Goal: Transaction & Acquisition: Purchase product/service

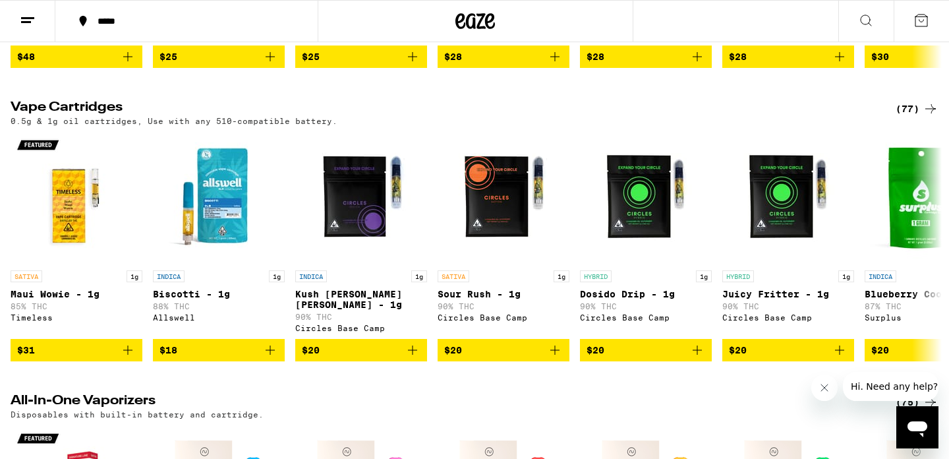
scroll to position [1955, 0]
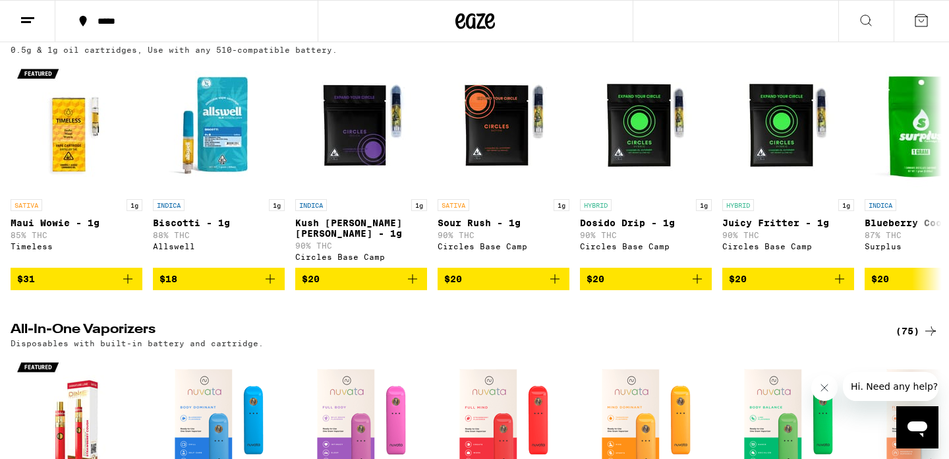
click at [910, 45] on div "(77)" at bounding box center [916, 38] width 43 height 16
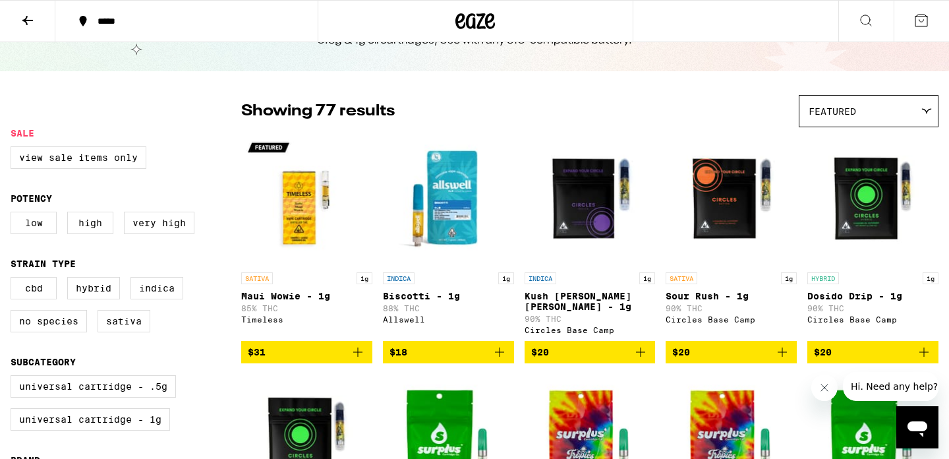
scroll to position [66, 0]
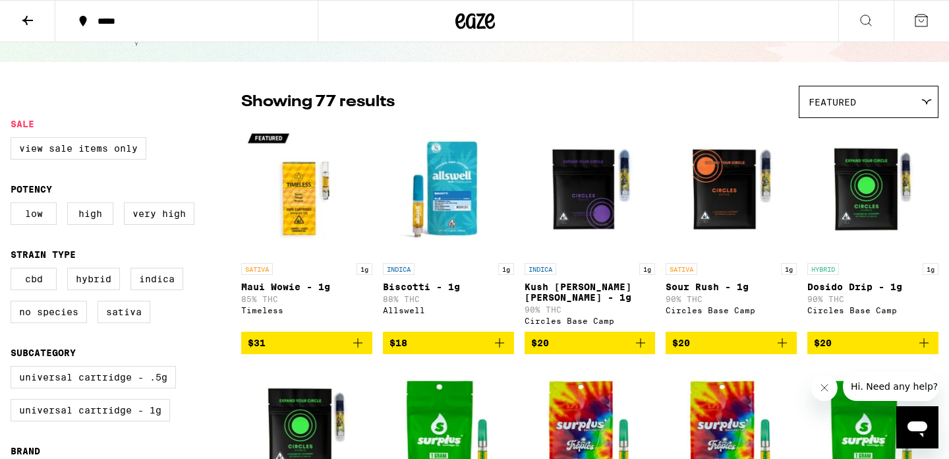
click at [639, 337] on icon "Add to bag" at bounding box center [641, 343] width 16 height 16
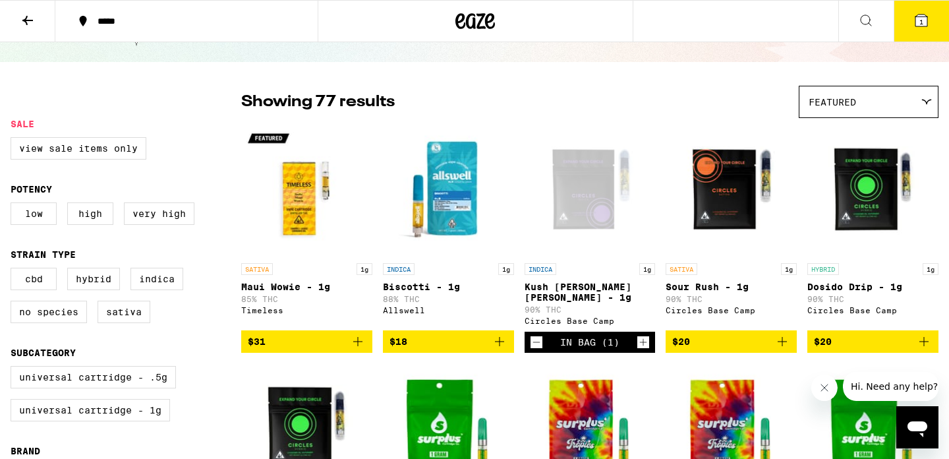
click at [639, 337] on icon "Increment" at bounding box center [643, 342] width 12 height 16
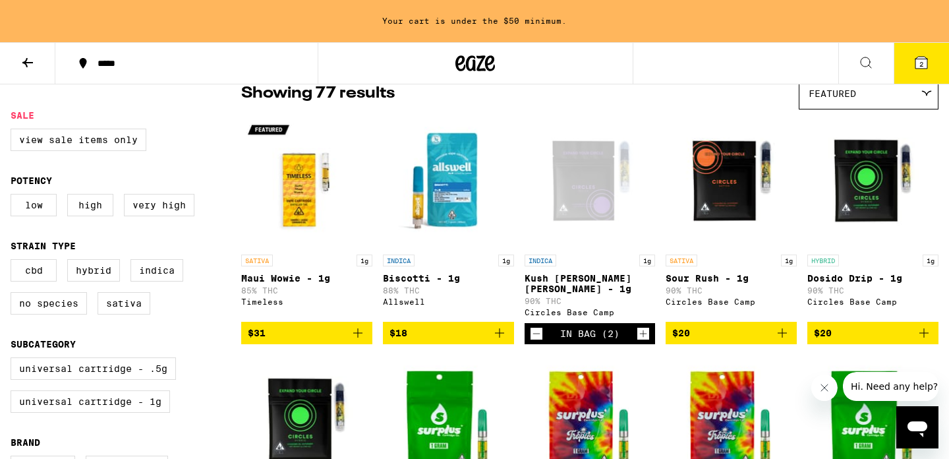
scroll to position [115, 0]
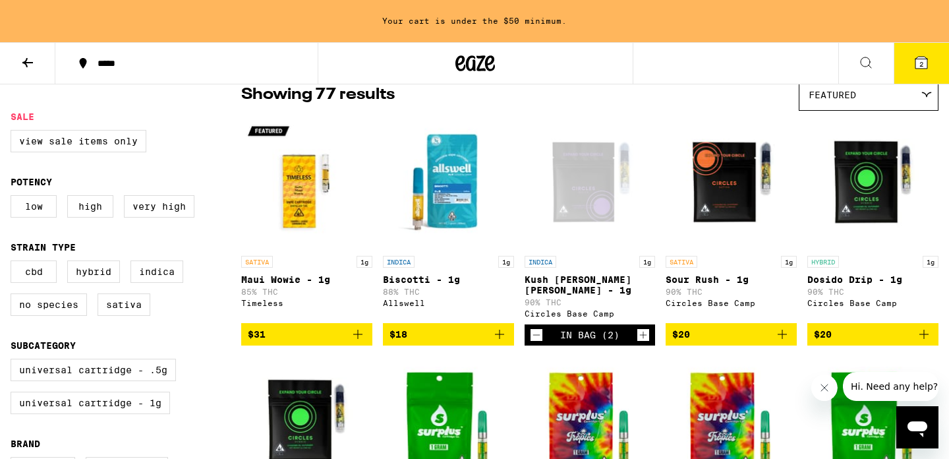
click at [507, 333] on icon "Add to bag" at bounding box center [500, 334] width 16 height 16
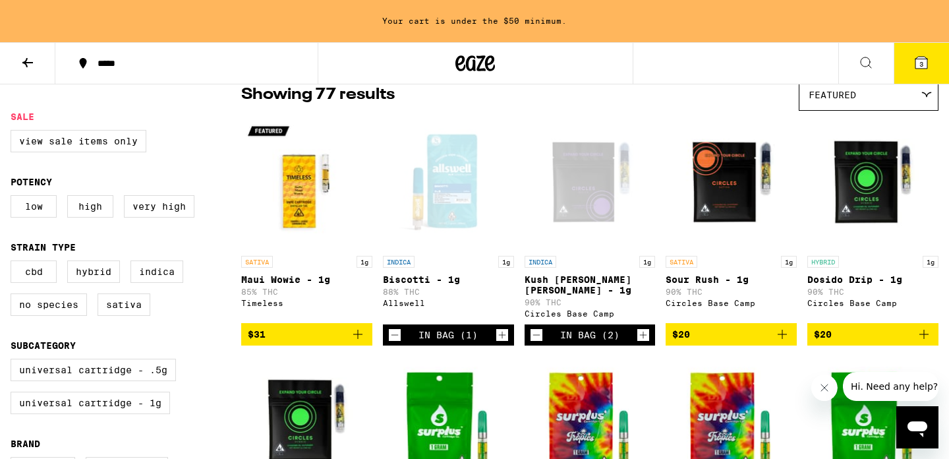
scroll to position [73, 0]
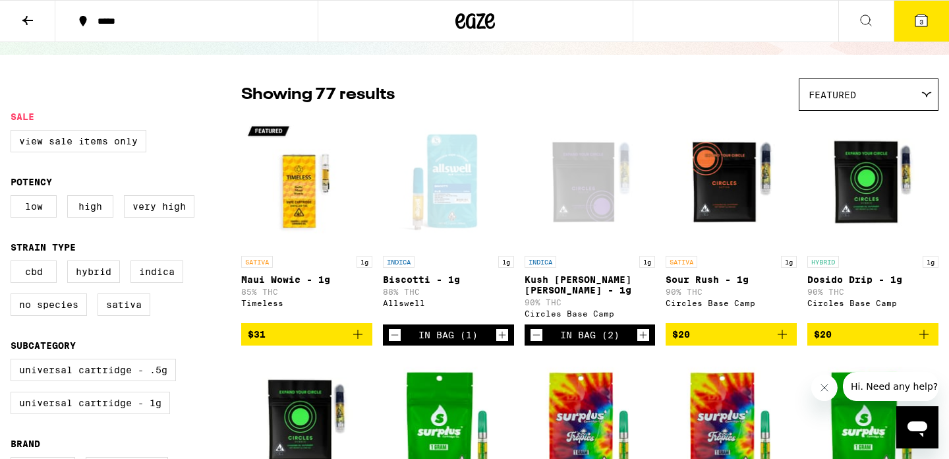
click at [923, 31] on button "3" at bounding box center [921, 21] width 55 height 41
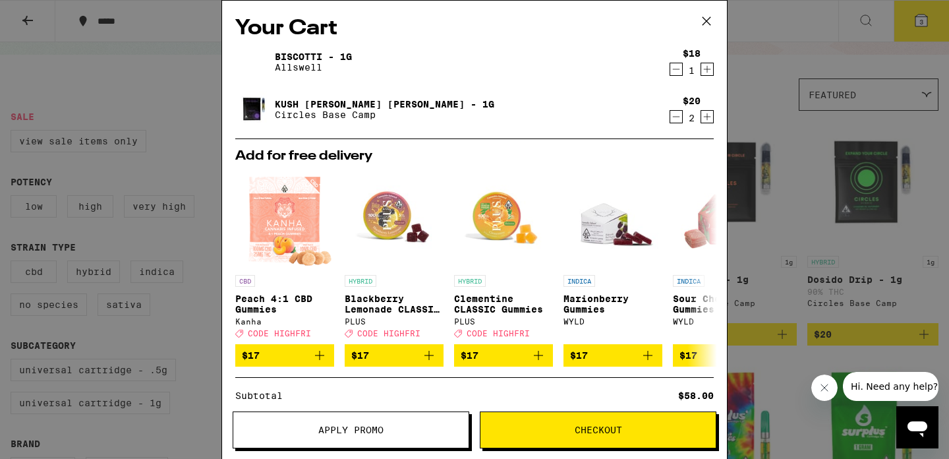
click at [676, 117] on icon "Decrement" at bounding box center [676, 117] width 12 height 16
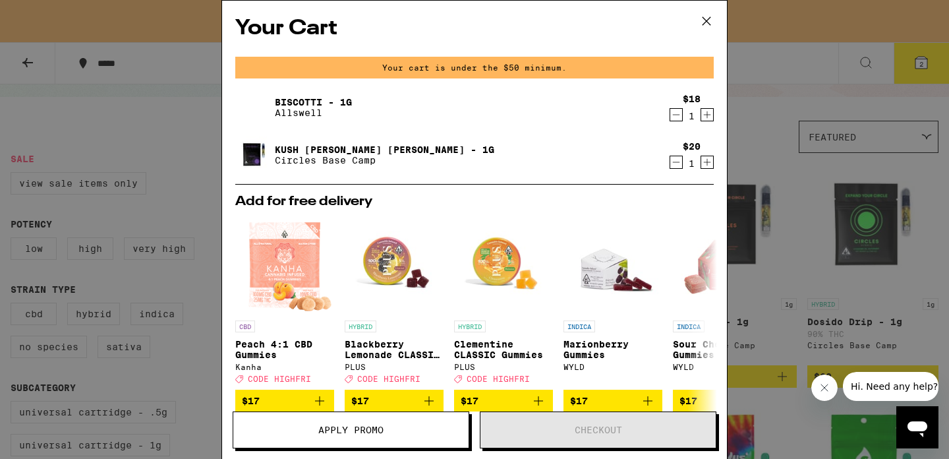
scroll to position [115, 0]
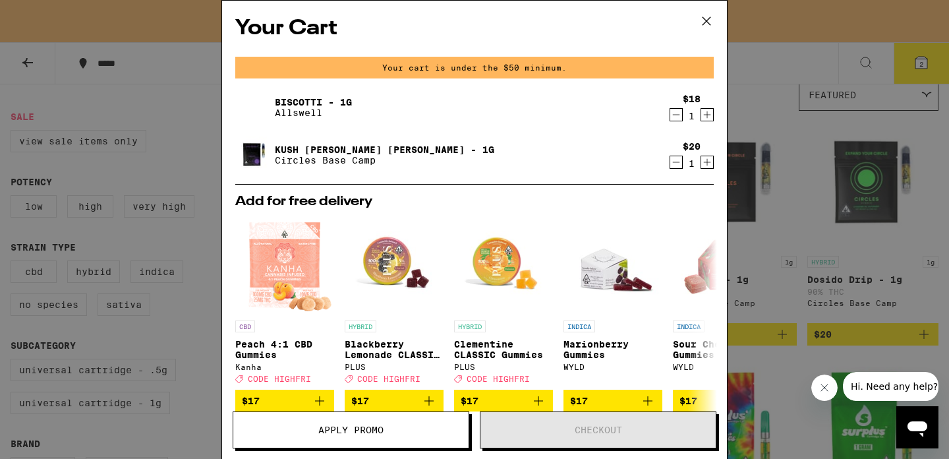
click at [706, 24] on icon at bounding box center [706, 21] width 20 height 20
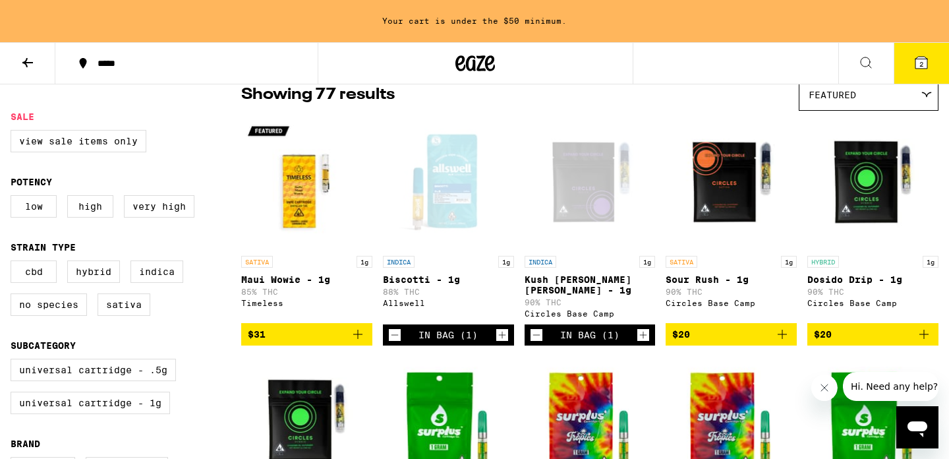
click at [25, 63] on icon at bounding box center [27, 62] width 11 height 9
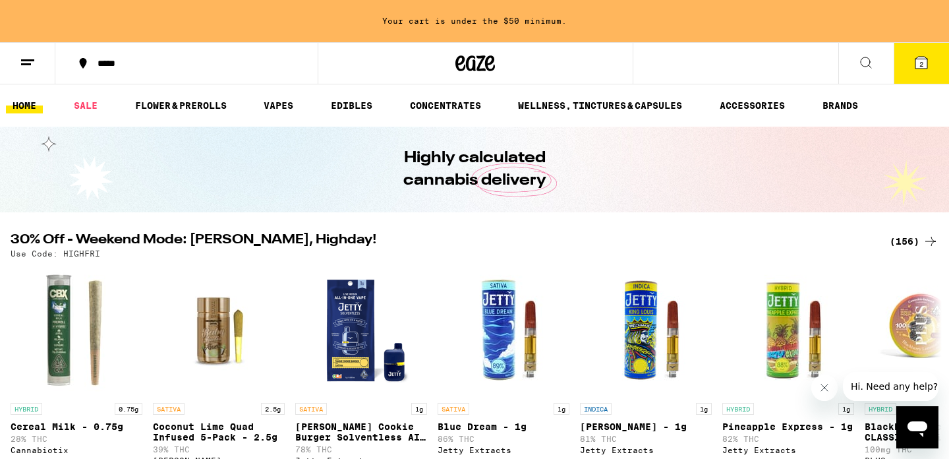
click at [15, 68] on button at bounding box center [27, 64] width 55 height 42
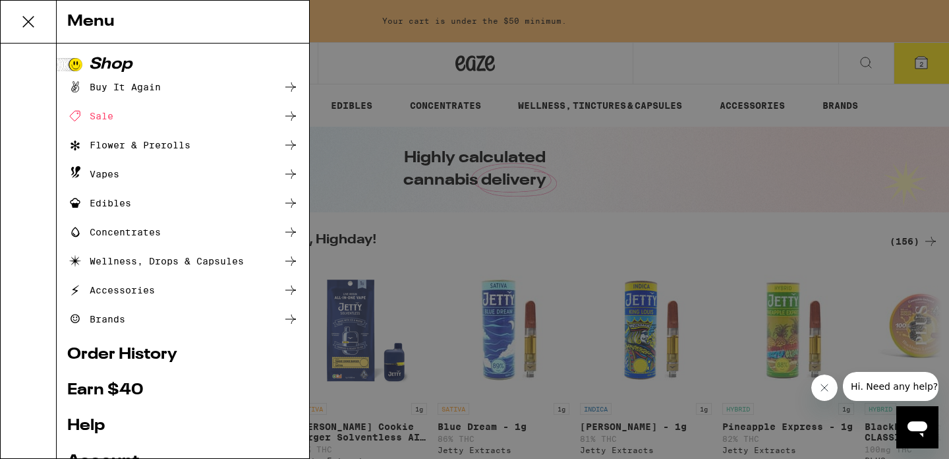
click at [119, 201] on div "Edibles" at bounding box center [99, 203] width 64 height 16
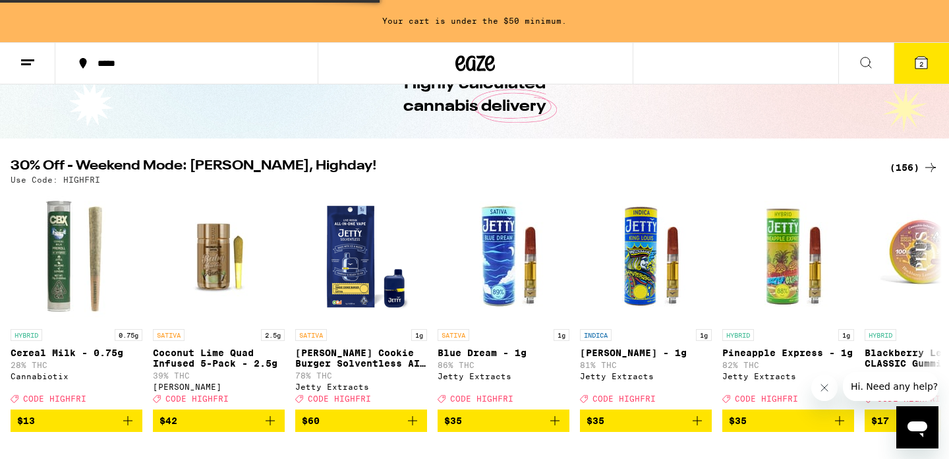
scroll to position [107, 0]
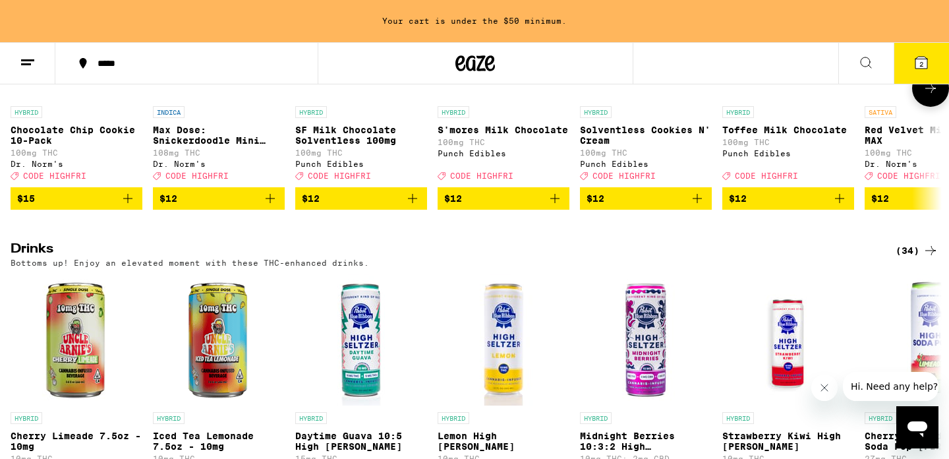
scroll to position [606, 0]
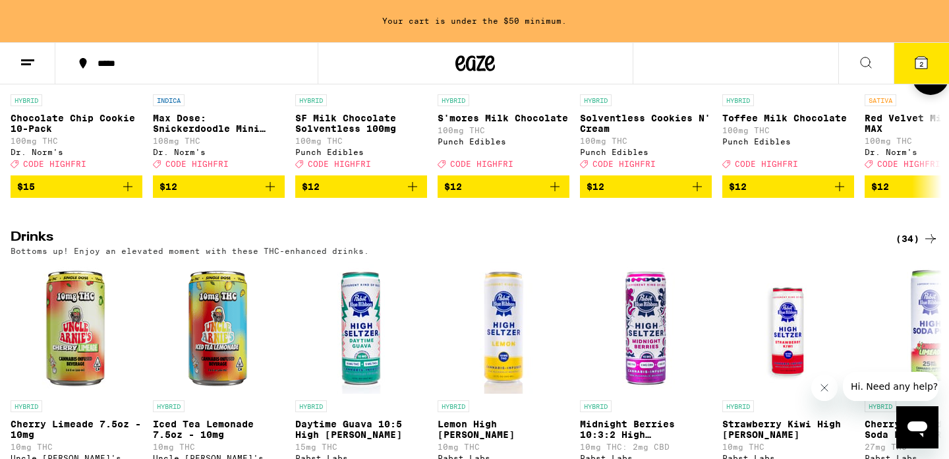
click at [347, 194] on span "$12" at bounding box center [361, 187] width 119 height 16
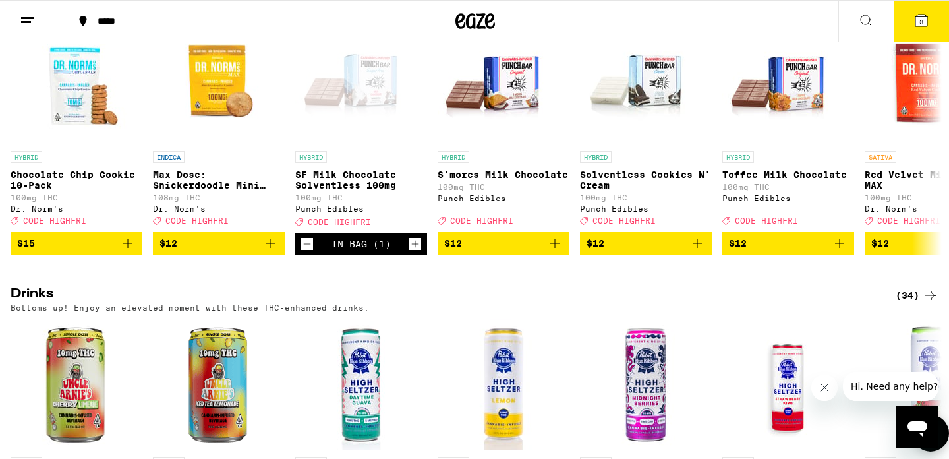
scroll to position [467, 0]
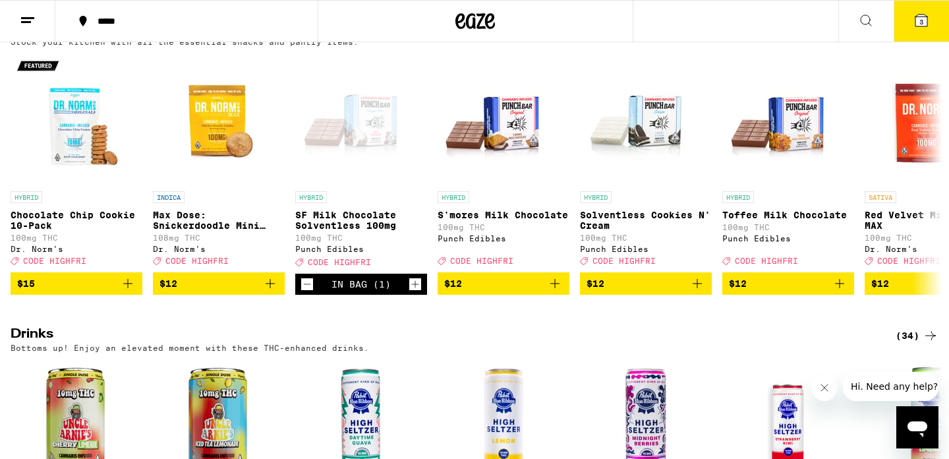
click at [929, 24] on button "3" at bounding box center [921, 21] width 55 height 41
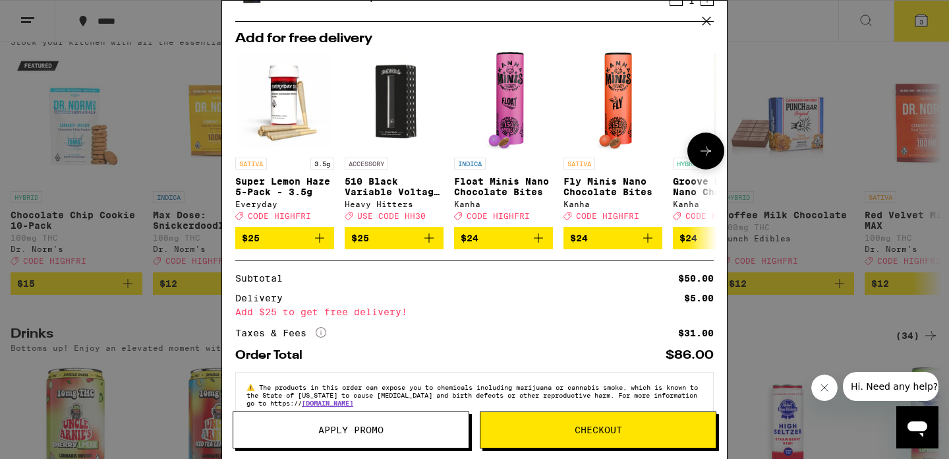
scroll to position [196, 0]
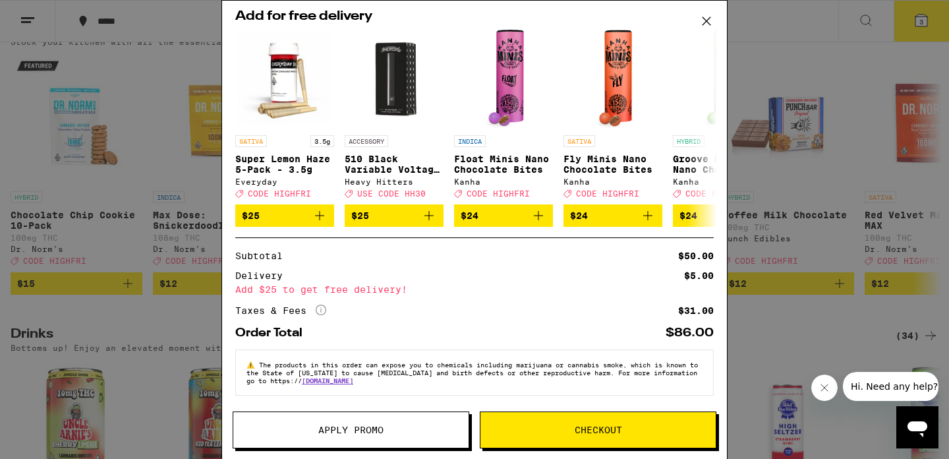
click at [524, 414] on button "Checkout" at bounding box center [598, 429] width 237 height 37
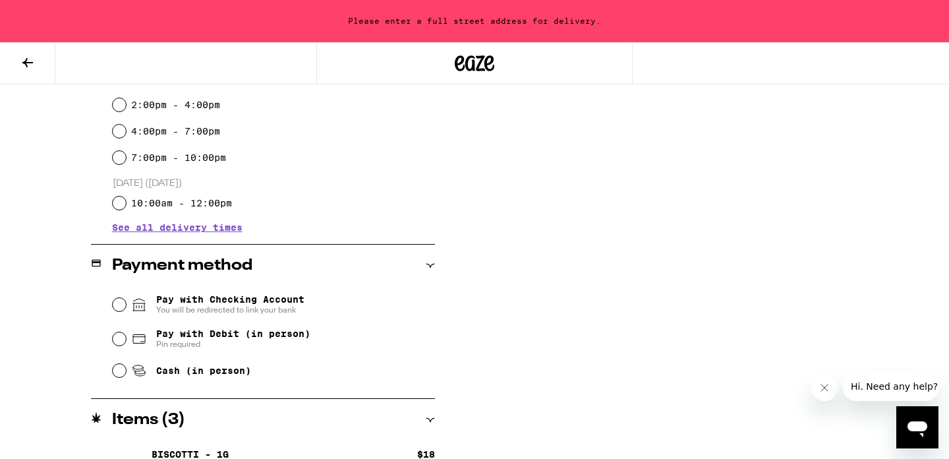
scroll to position [429, 0]
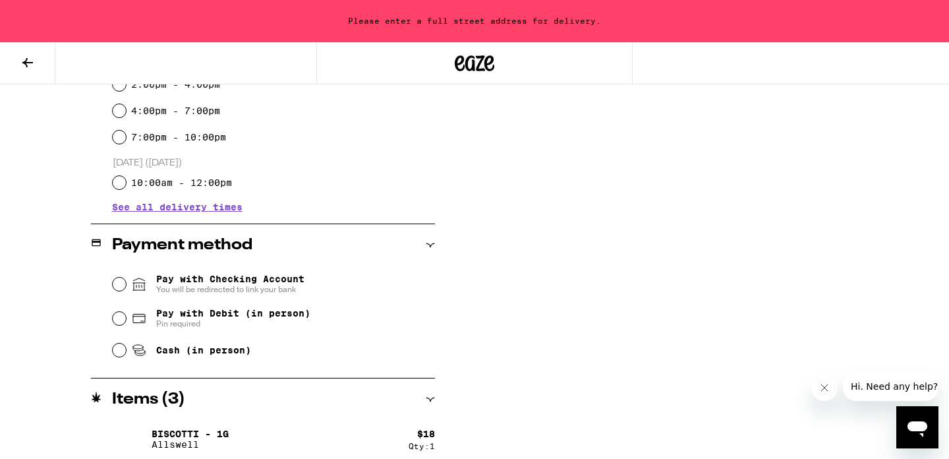
click at [291, 313] on span "Pay with Debit (in person)" at bounding box center [233, 313] width 154 height 11
click at [126, 313] on input "Pay with Debit (in person) Pin required" at bounding box center [119, 318] width 13 height 13
radio input "true"
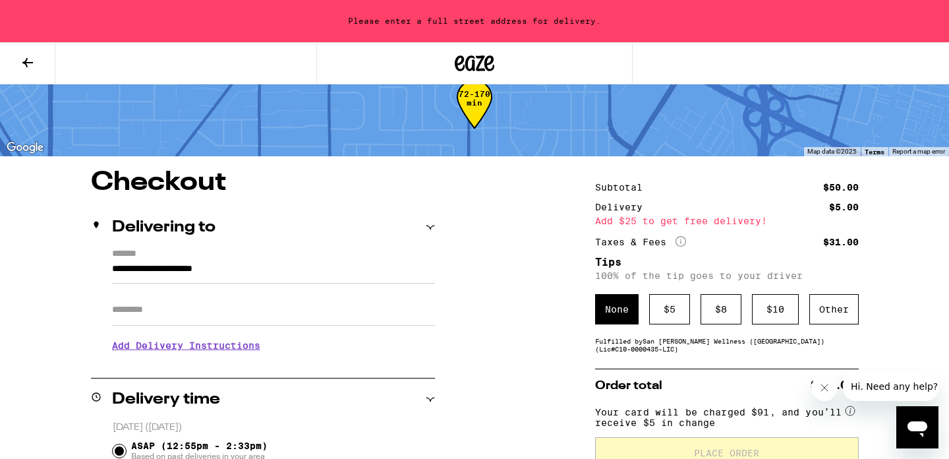
scroll to position [47, 0]
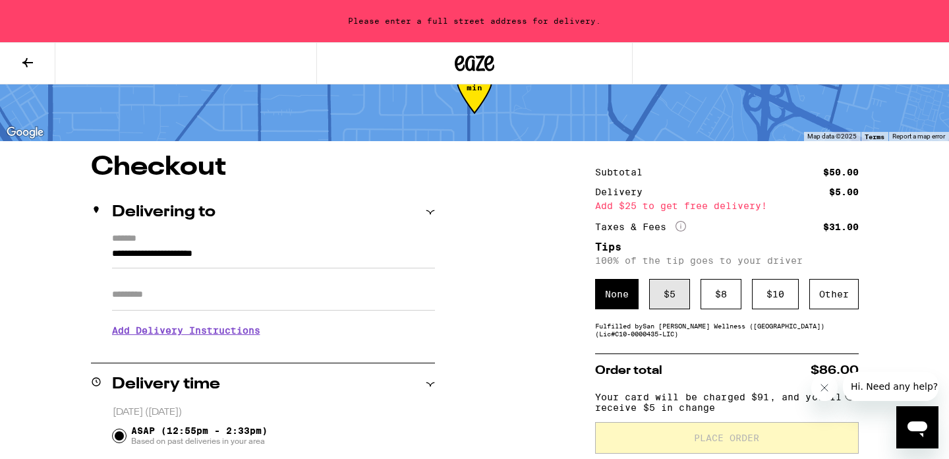
click at [671, 298] on div "$ 5" at bounding box center [669, 294] width 41 height 30
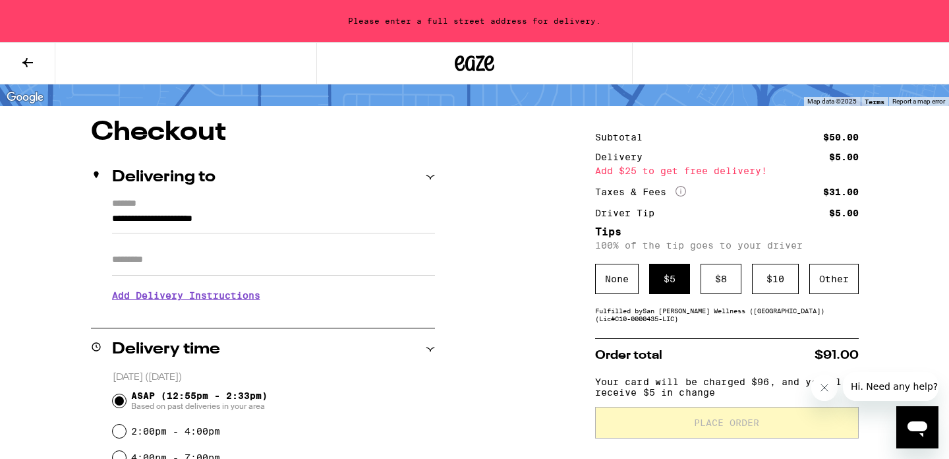
scroll to position [88, 0]
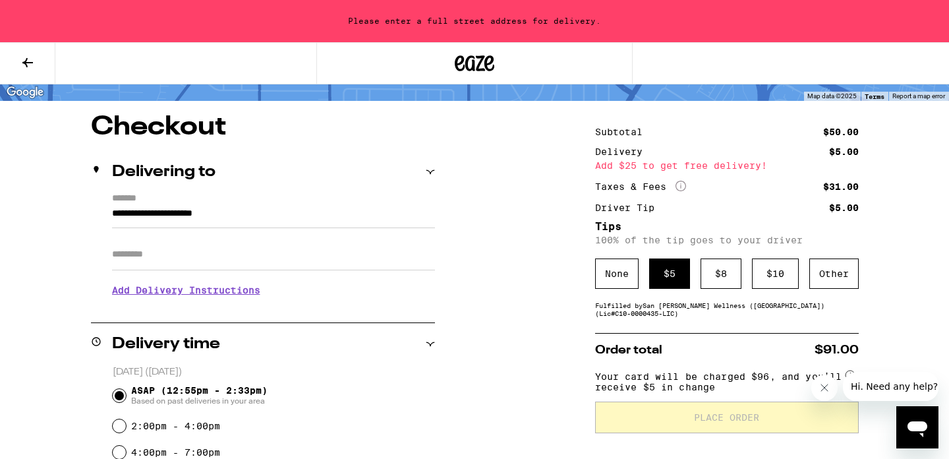
click at [215, 214] on input "**********" at bounding box center [273, 217] width 323 height 22
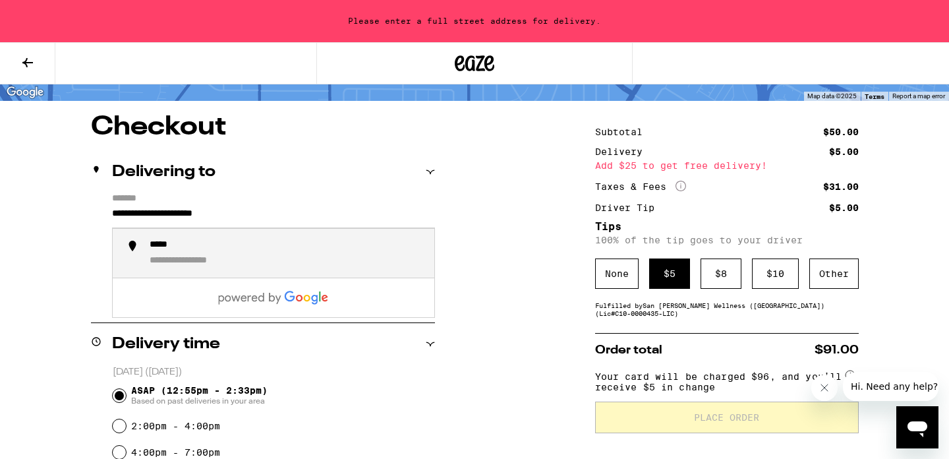
click at [215, 214] on input "**********" at bounding box center [273, 217] width 323 height 22
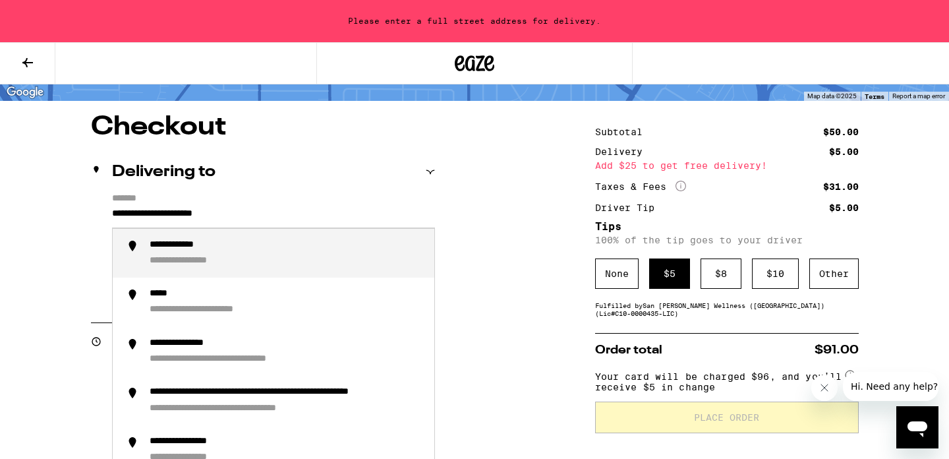
click at [173, 215] on input "**********" at bounding box center [273, 217] width 323 height 22
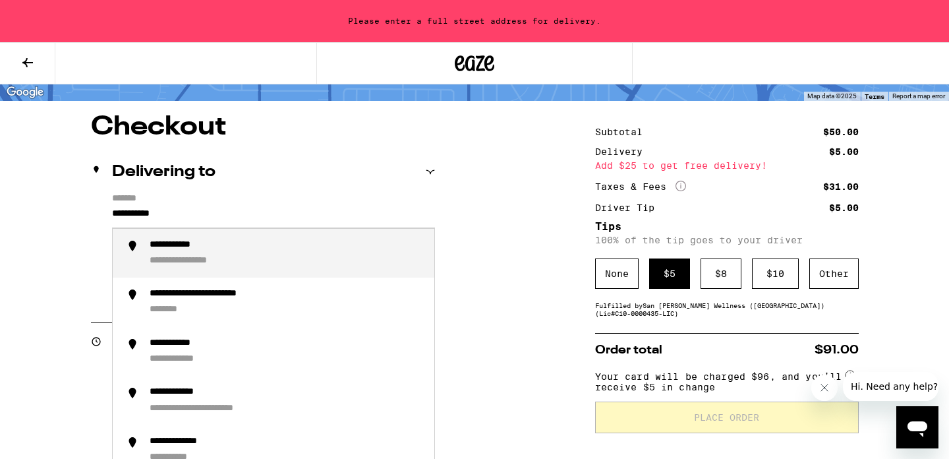
click at [177, 238] on li "**********" at bounding box center [274, 253] width 322 height 49
type input "**********"
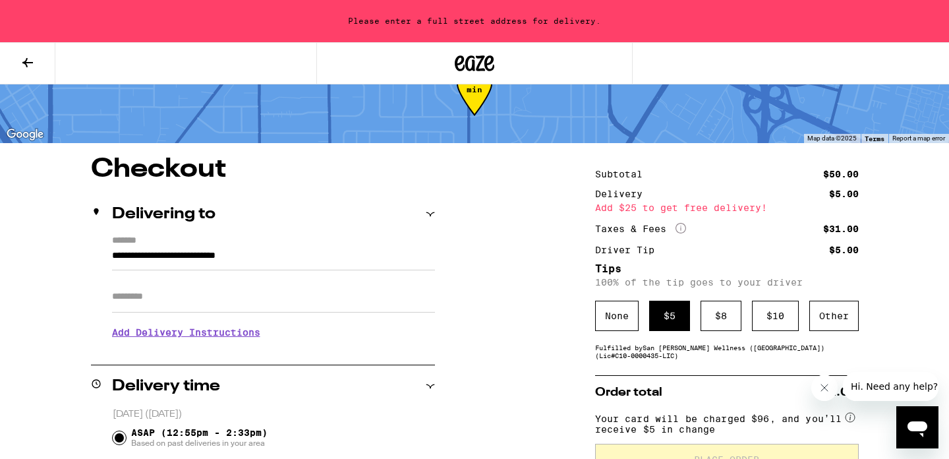
click at [173, 281] on input "Apt/Suite" at bounding box center [273, 297] width 323 height 32
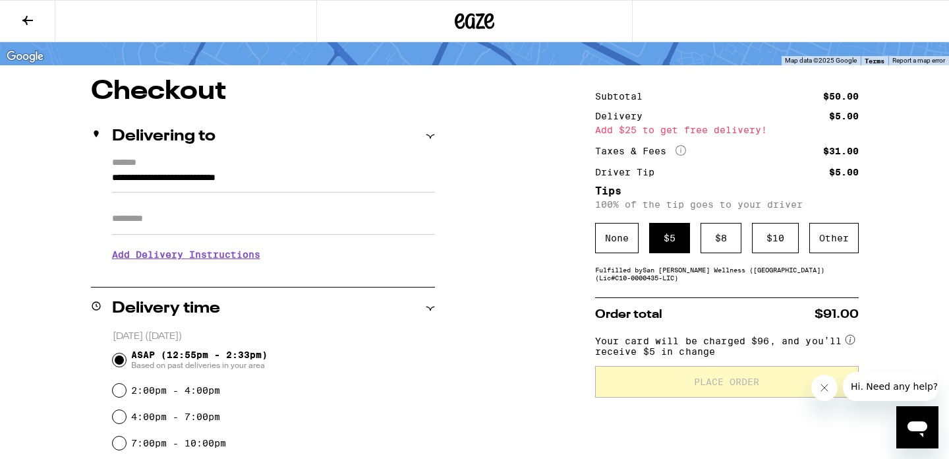
scroll to position [83, 0]
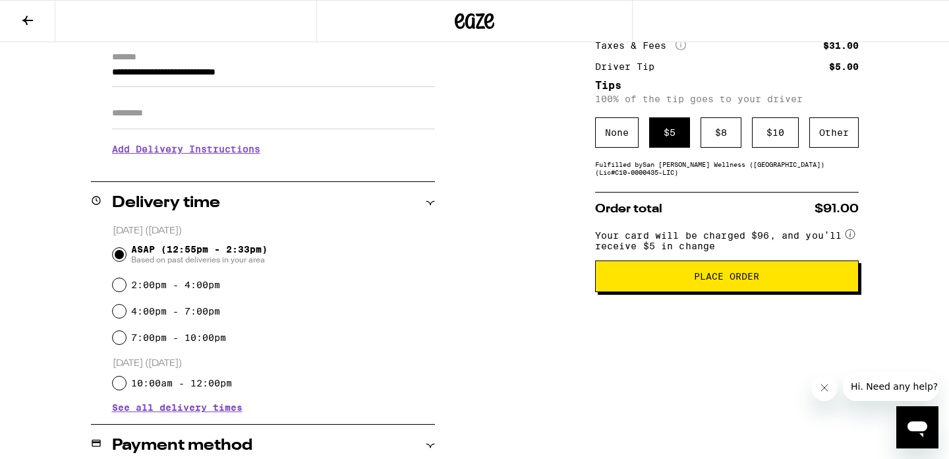
scroll to position [190, 0]
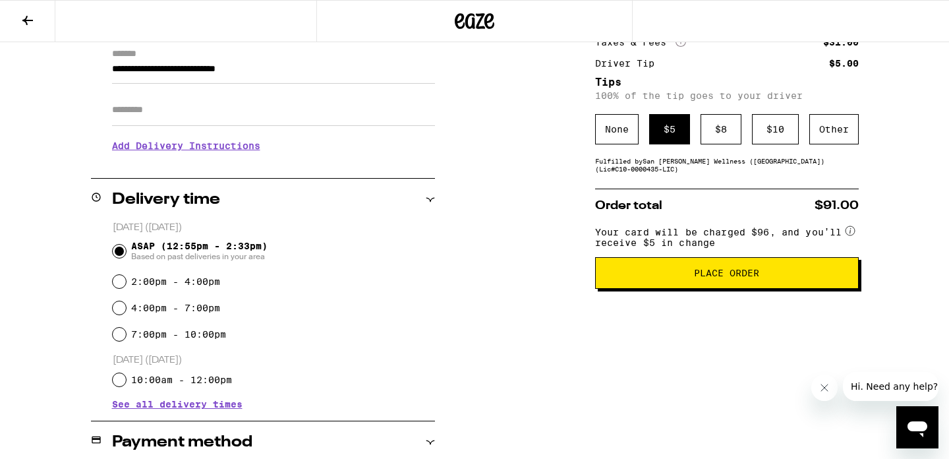
click at [212, 159] on h3 "Add Delivery Instructions" at bounding box center [273, 145] width 323 height 30
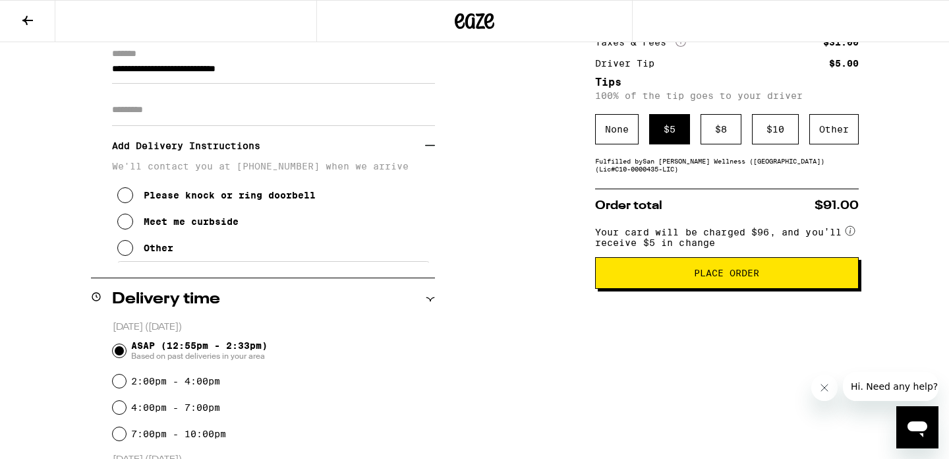
click at [234, 227] on div "Meet me curbside" at bounding box center [191, 221] width 95 height 11
click at [575, 292] on div "**********" at bounding box center [474, 415] width 949 height 890
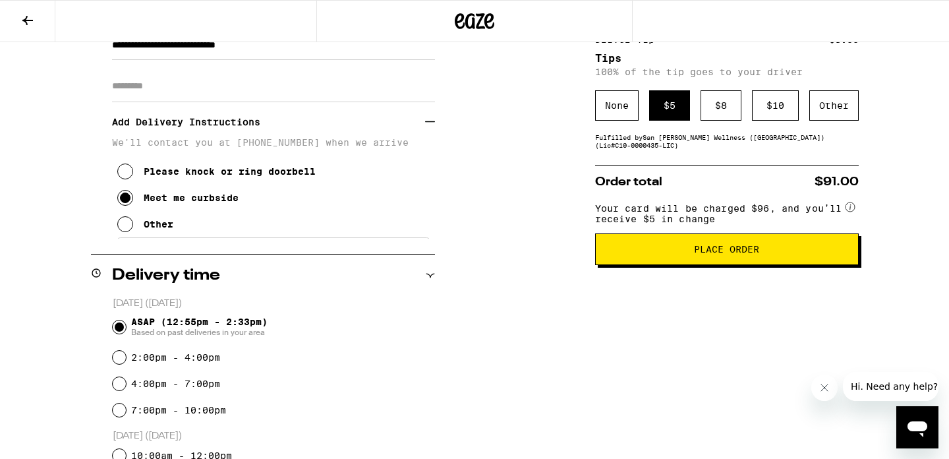
scroll to position [217, 0]
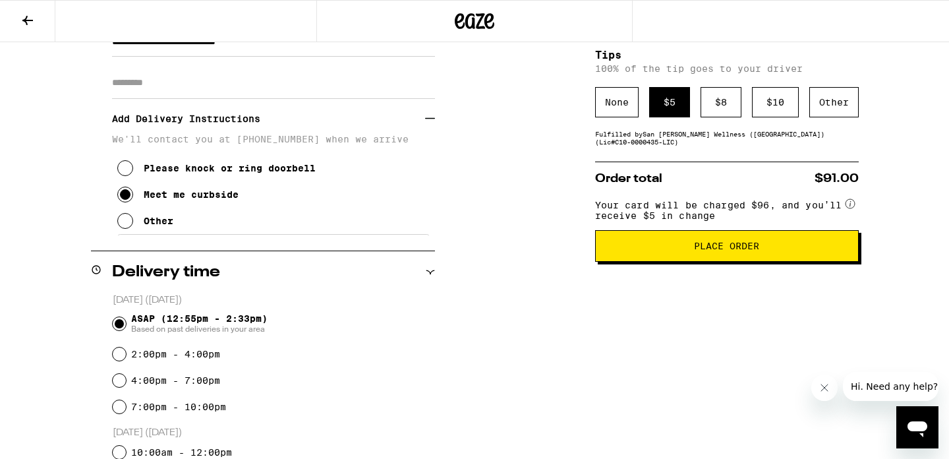
click at [671, 248] on button "Place Order" at bounding box center [727, 246] width 264 height 32
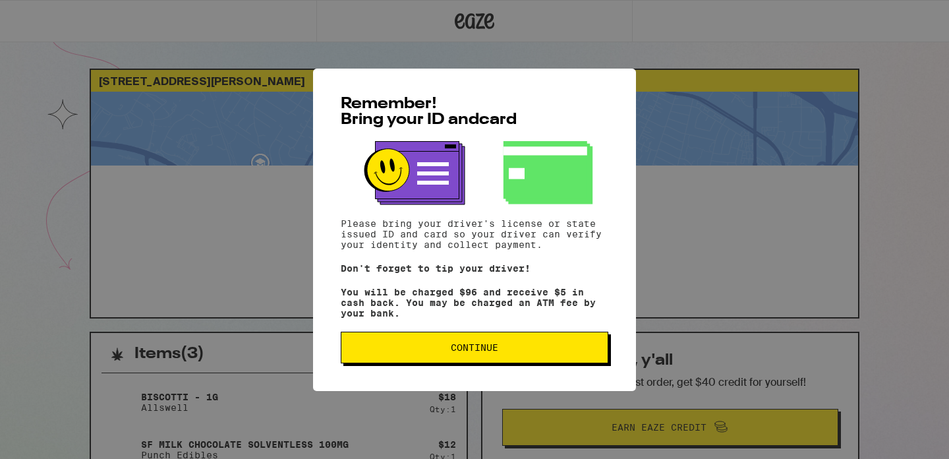
click at [514, 341] on button "Continue" at bounding box center [475, 347] width 268 height 32
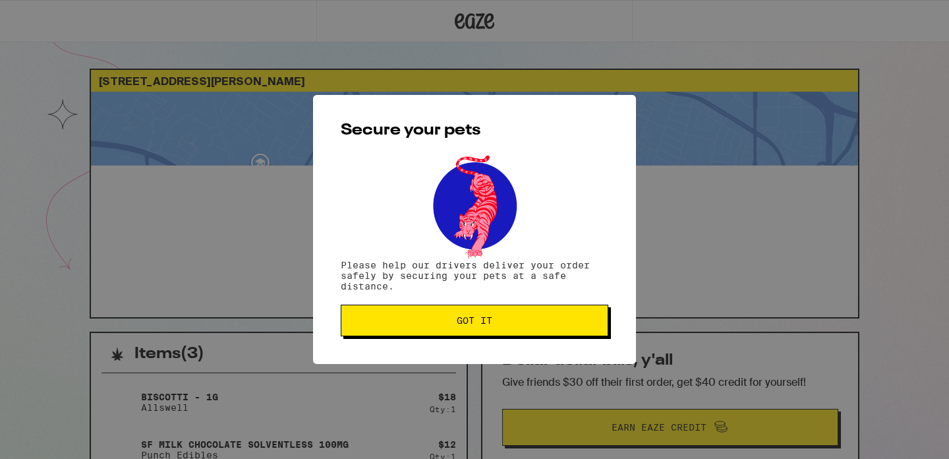
click at [512, 331] on button "Got it" at bounding box center [475, 320] width 268 height 32
